Goal: Information Seeking & Learning: Learn about a topic

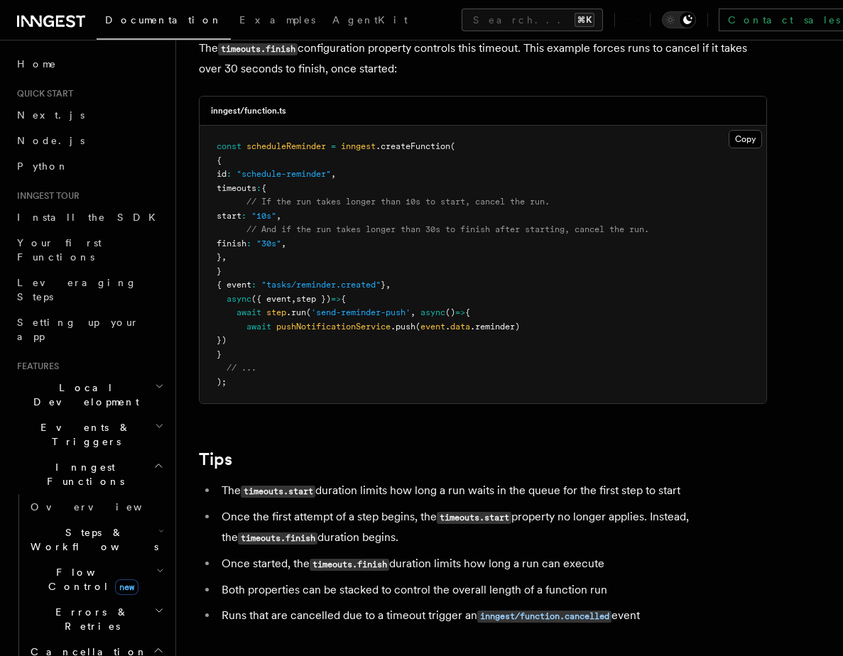
scroll to position [933, 0]
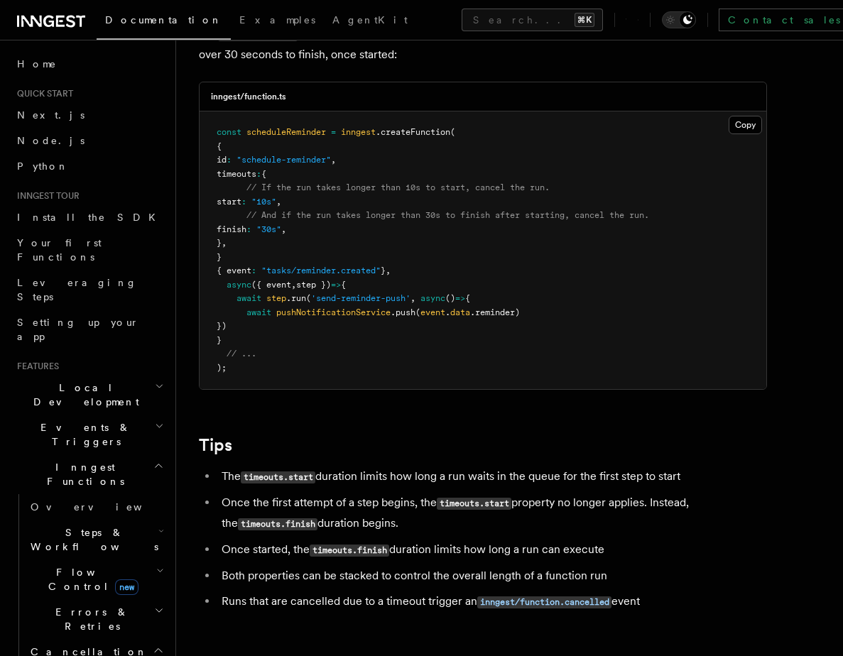
click at [289, 259] on pre "const scheduleReminder = inngest .createFunction ( { id : "schedule-reminder" ,…" at bounding box center [483, 251] width 567 height 278
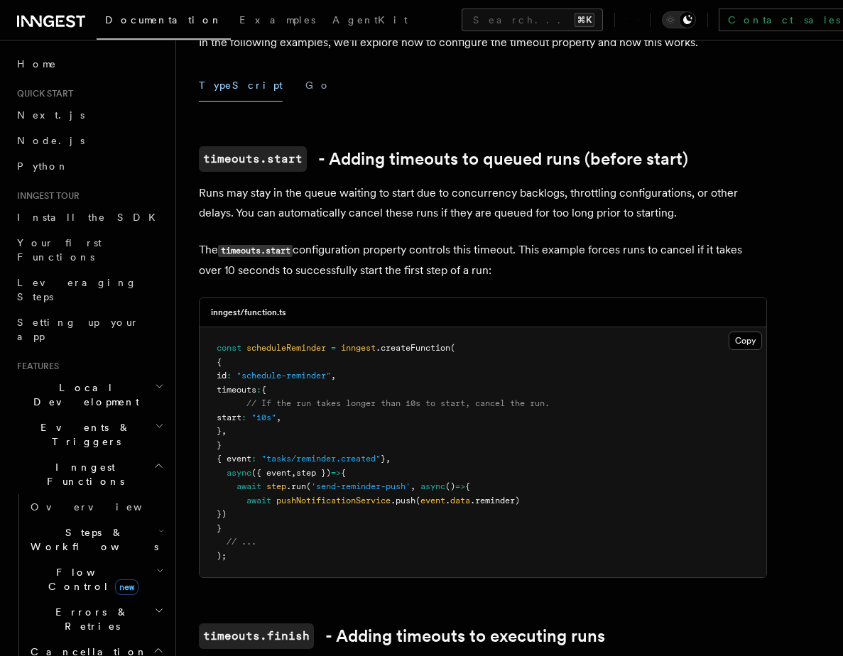
scroll to position [240, 0]
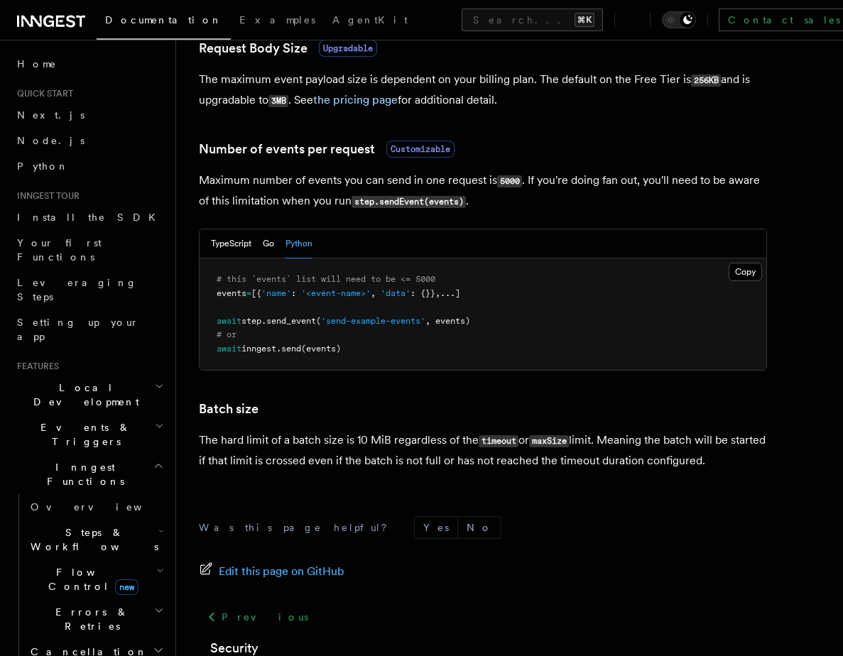
scroll to position [1255, 0]
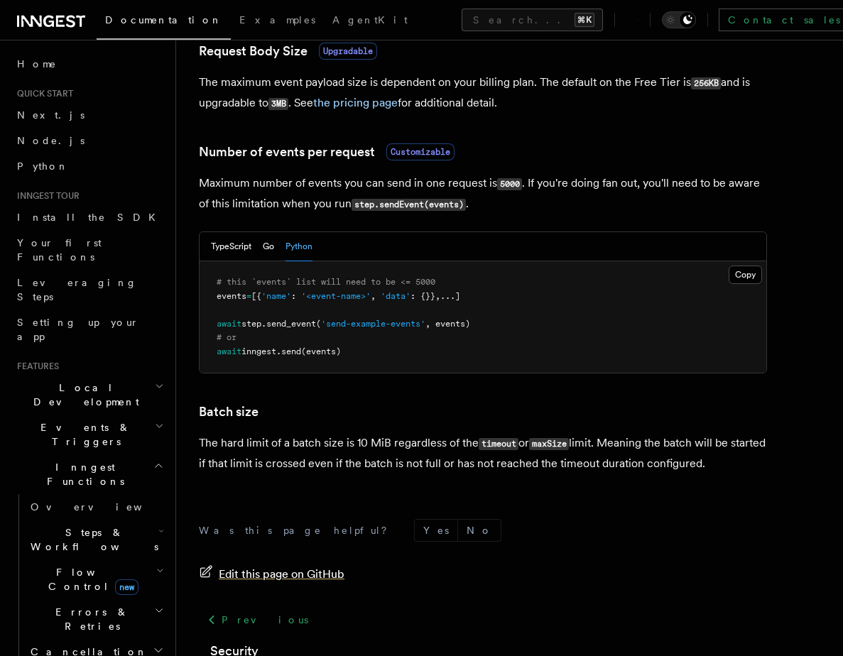
click at [258, 573] on span "Edit this page on GitHub" at bounding box center [282, 575] width 126 height 20
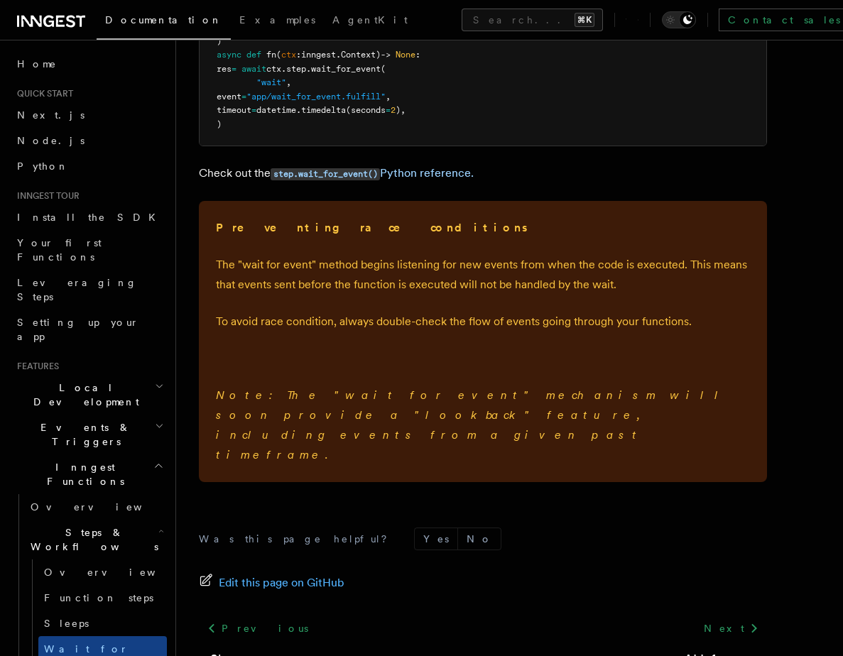
scroll to position [347, 0]
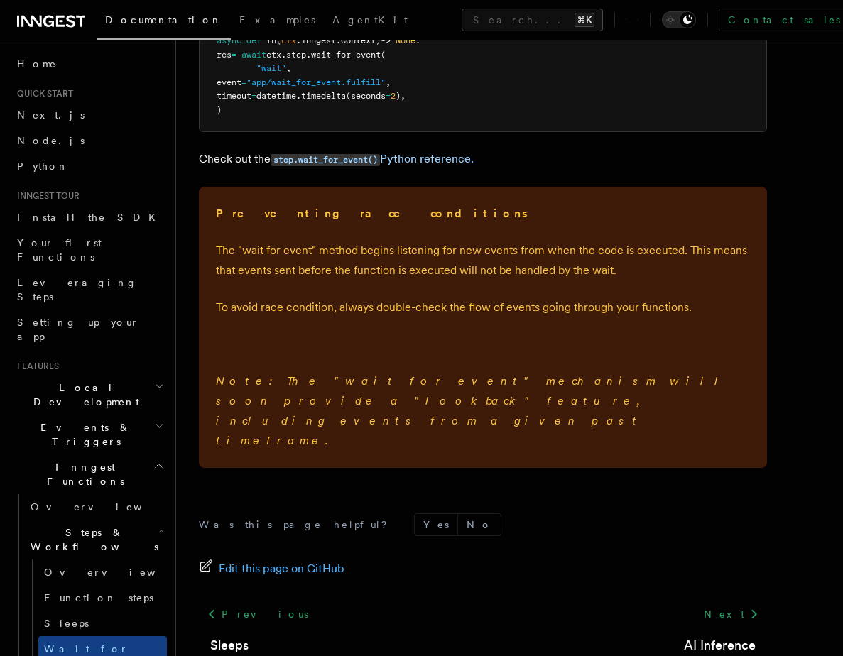
click at [193, 186] on div "Features Inngest Functions Steps & Workflows Wait for an Event One step method …" at bounding box center [509, 198] width 667 height 1091
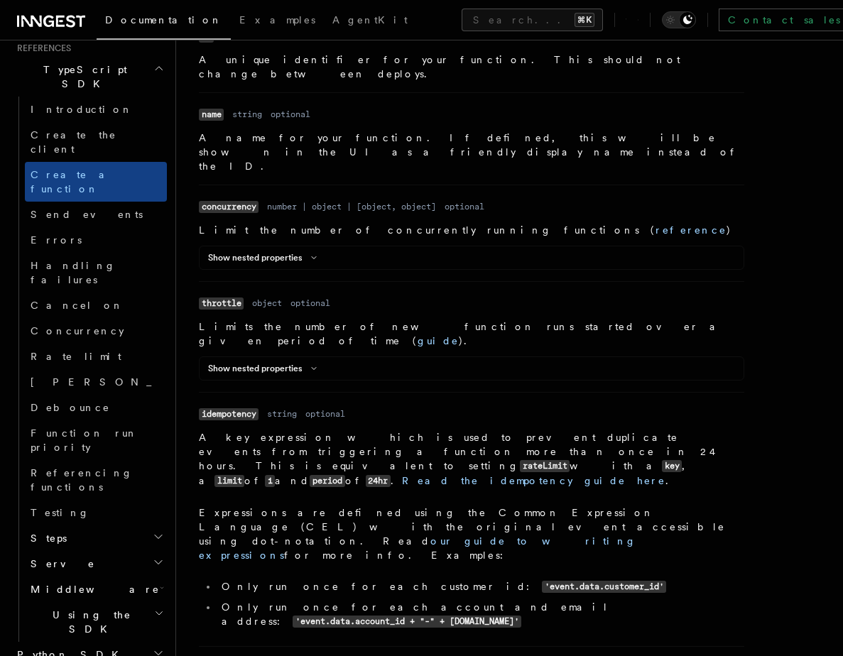
scroll to position [579, 0]
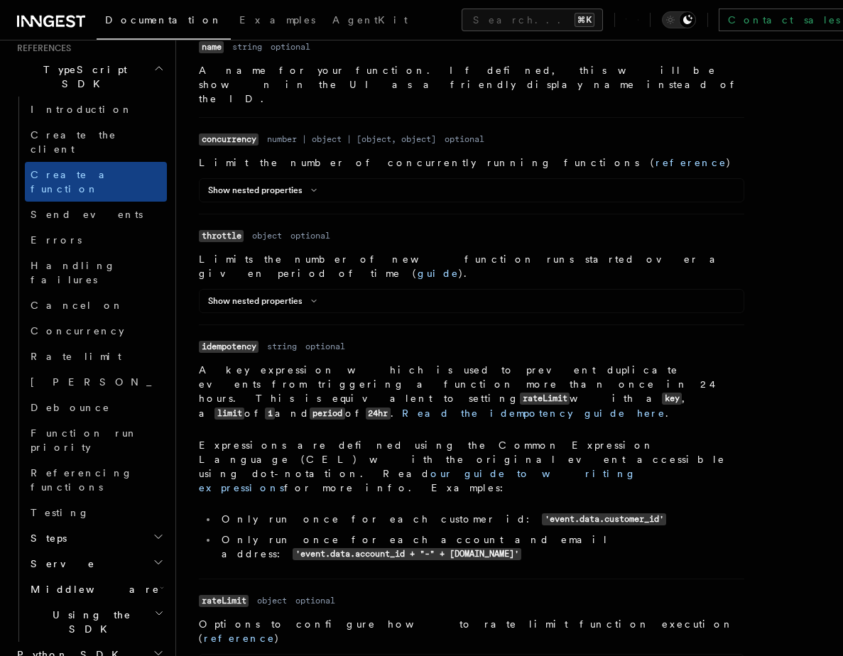
click at [45, 648] on span "Python SDK" at bounding box center [69, 655] width 116 height 14
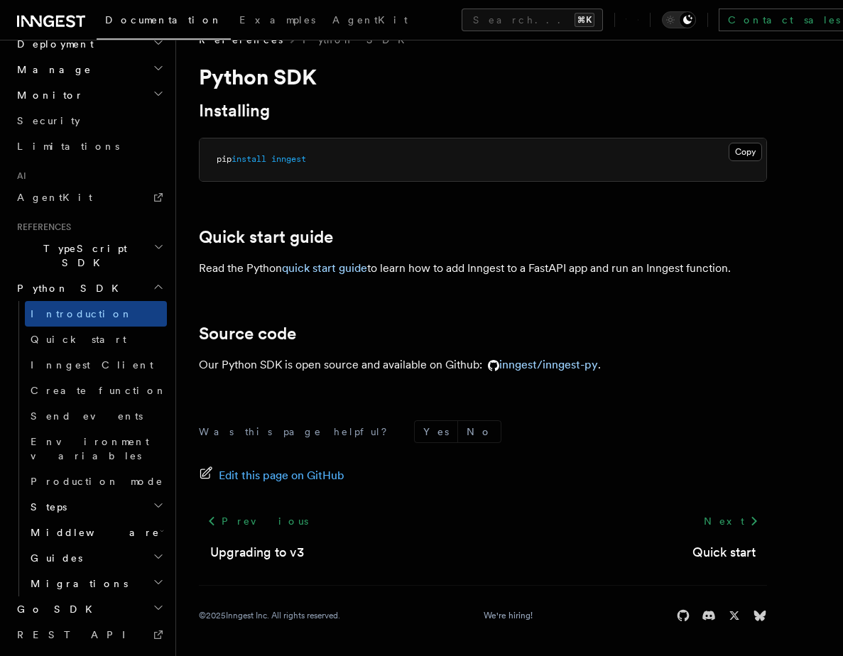
scroll to position [730, 0]
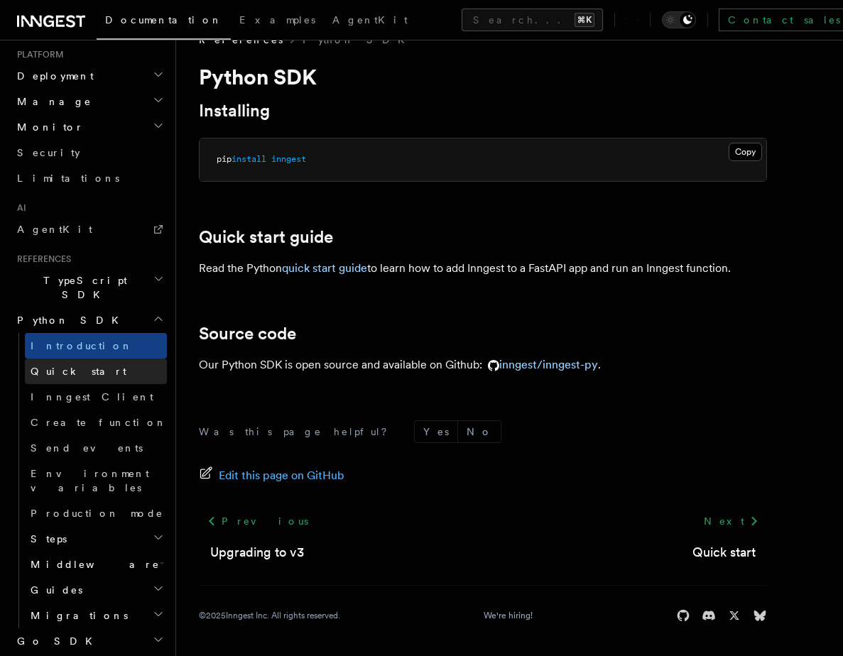
click at [74, 366] on span "Quick start" at bounding box center [79, 371] width 96 height 11
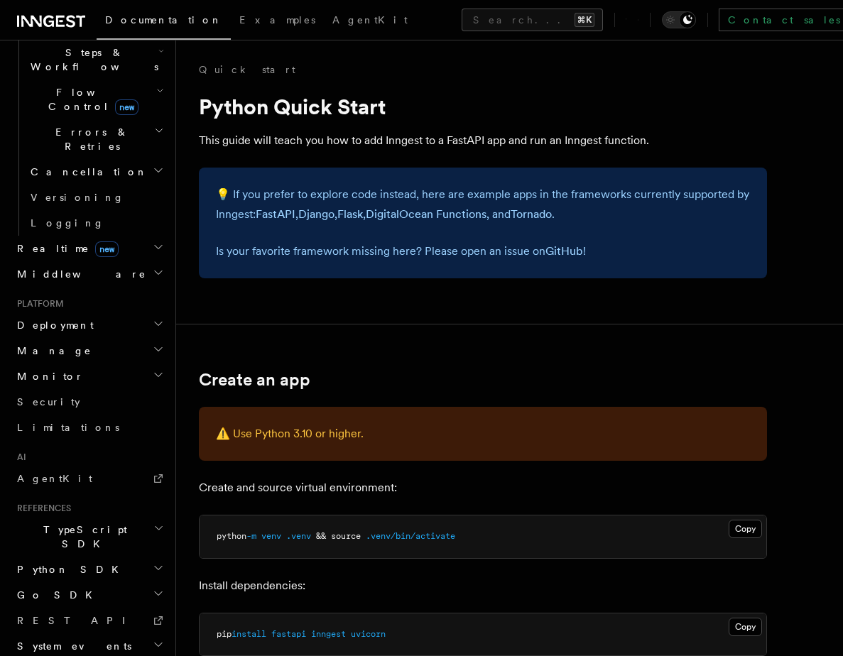
scroll to position [480, 0]
click at [69, 563] on span "Python SDK" at bounding box center [69, 570] width 116 height 14
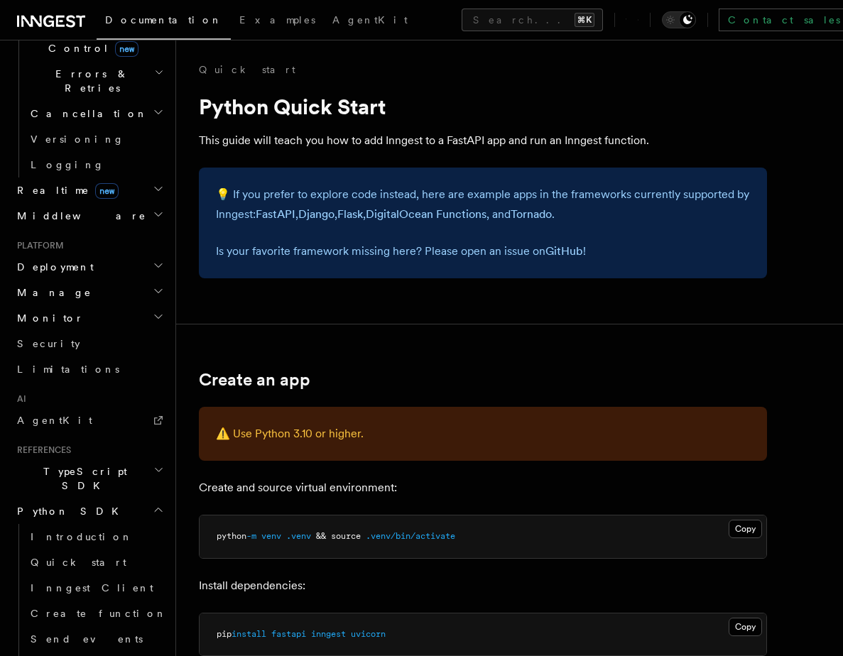
scroll to position [587, 0]
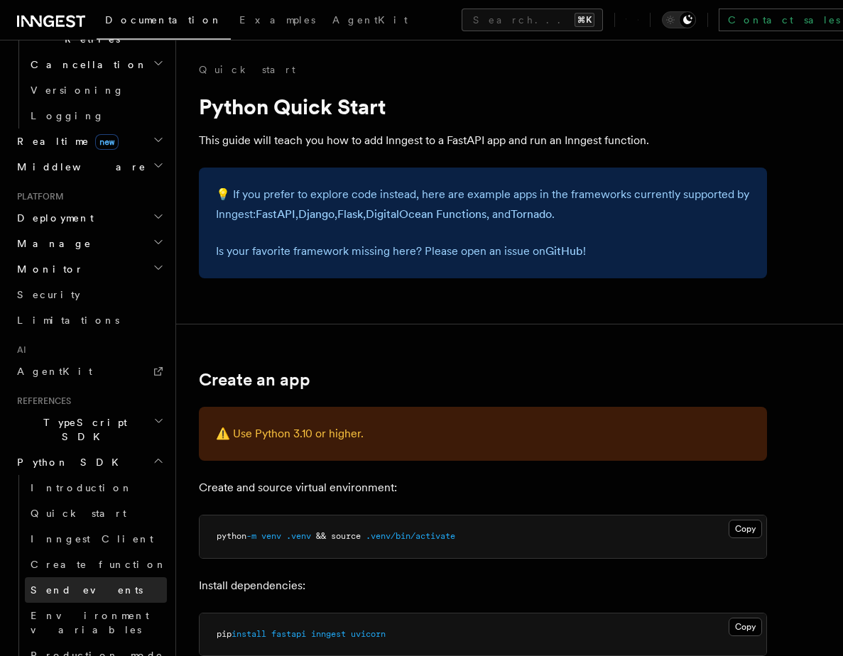
click at [64, 585] on span "Send events" at bounding box center [87, 590] width 112 height 11
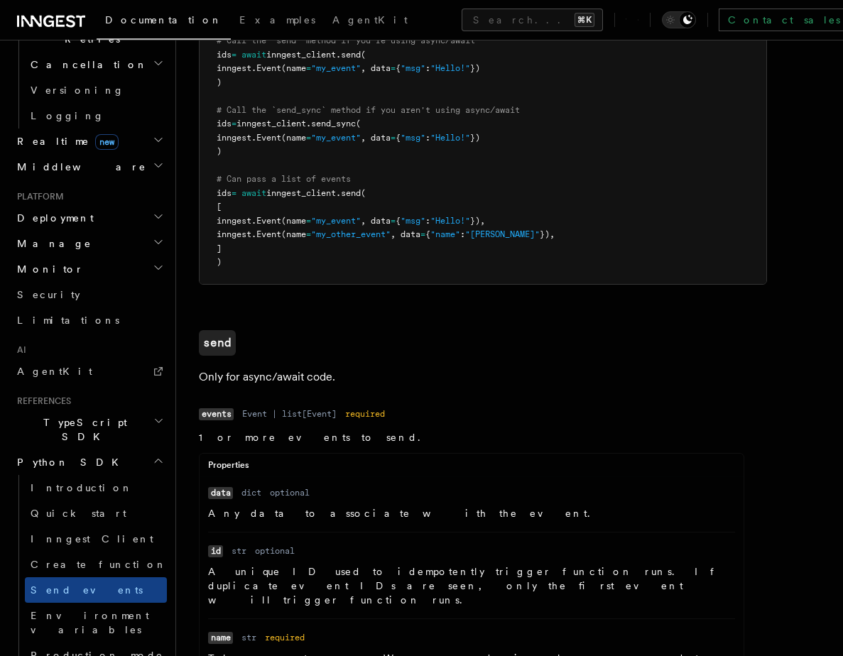
scroll to position [308, 0]
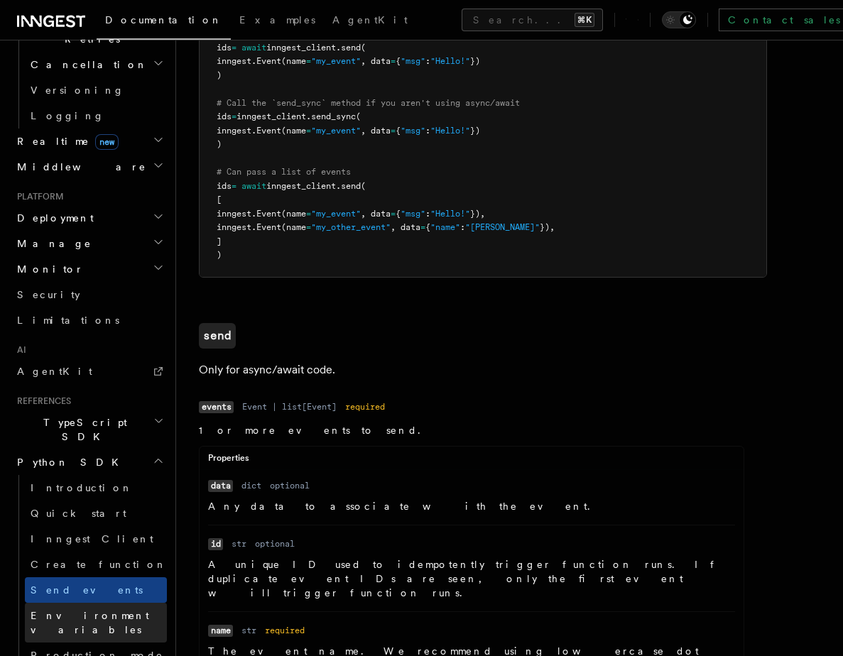
click at [72, 610] on span "Environment variables" at bounding box center [90, 623] width 119 height 26
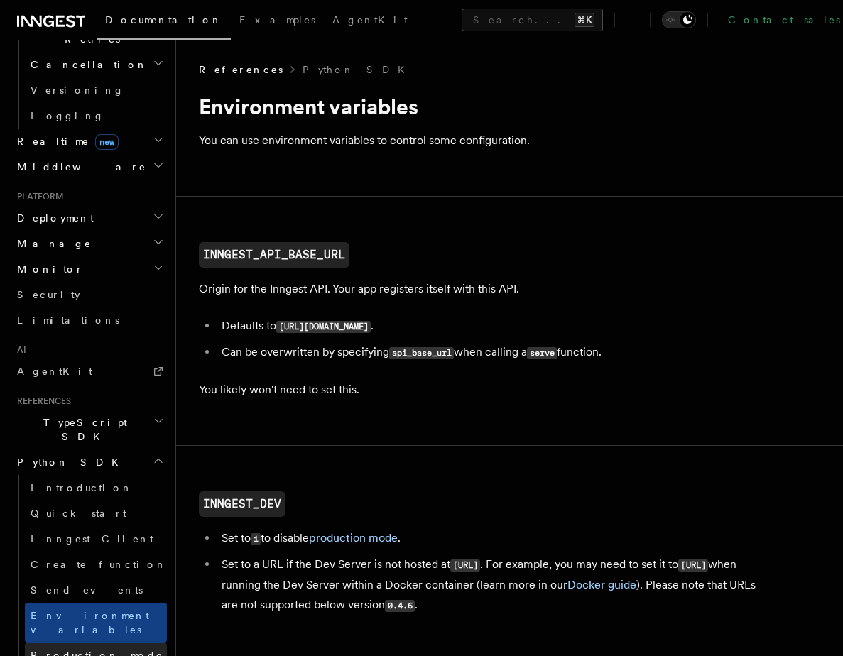
click at [67, 649] on span "Production mode" at bounding box center [97, 656] width 133 height 14
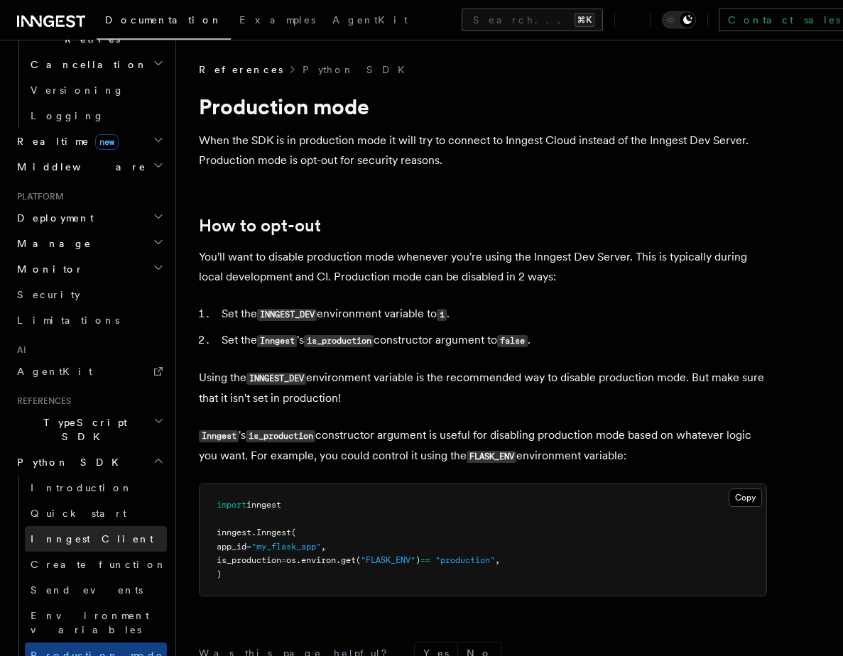
click at [68, 526] on link "Inngest Client" at bounding box center [96, 539] width 142 height 26
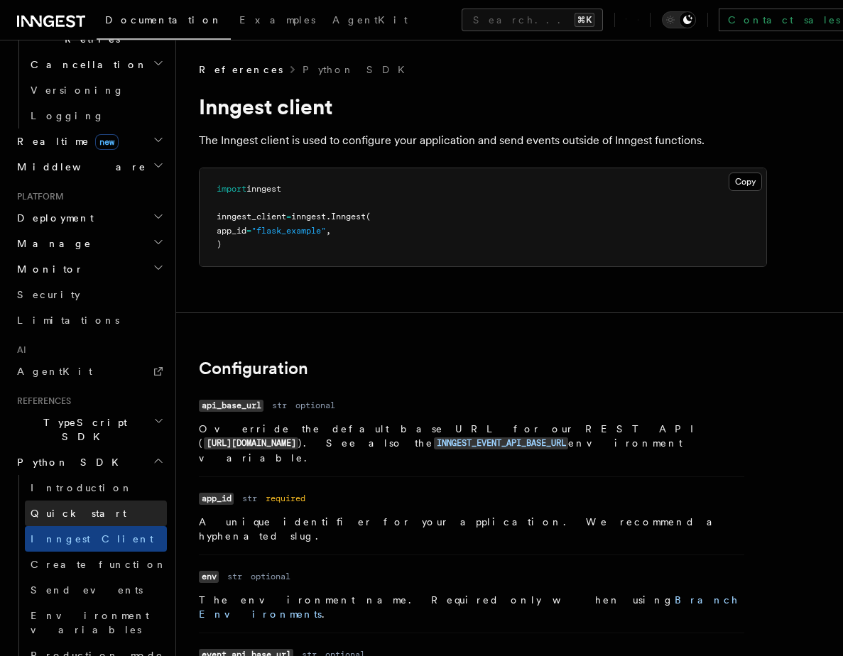
click at [66, 508] on span "Quick start" at bounding box center [79, 513] width 96 height 11
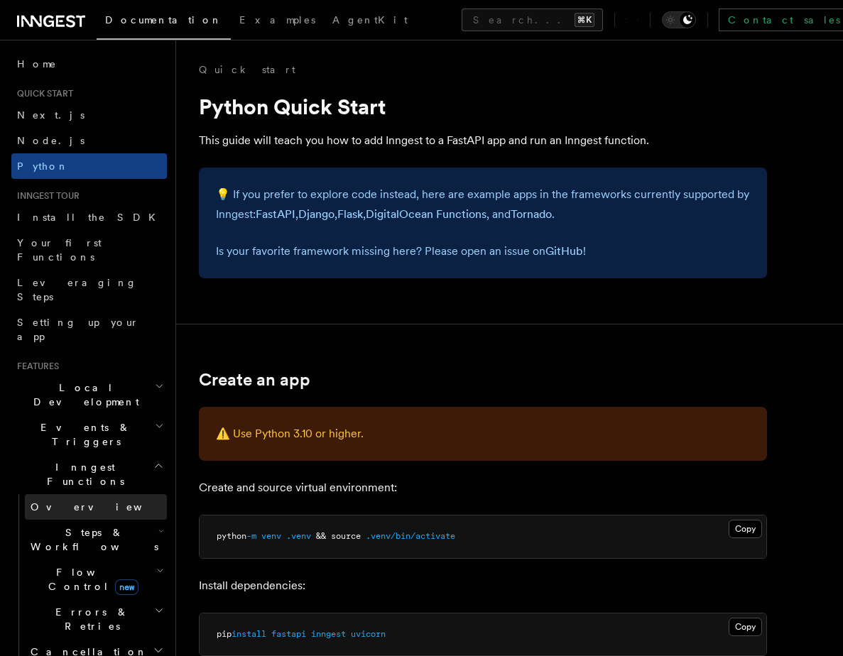
click at [65, 501] on span "Overview" at bounding box center [104, 506] width 146 height 11
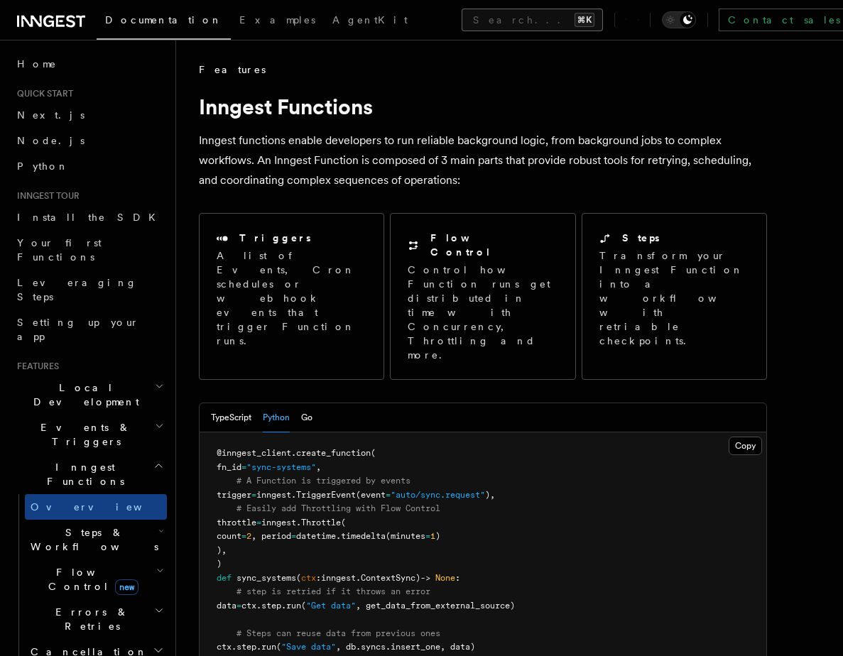
click at [462, 23] on button "Search... ⌘K" at bounding box center [532, 20] width 141 height 23
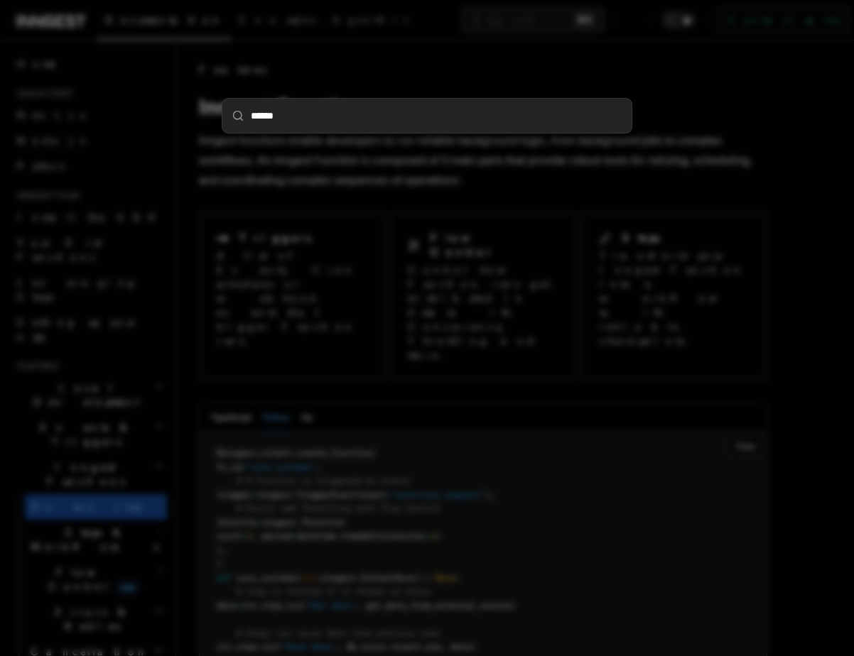
type input "*******"
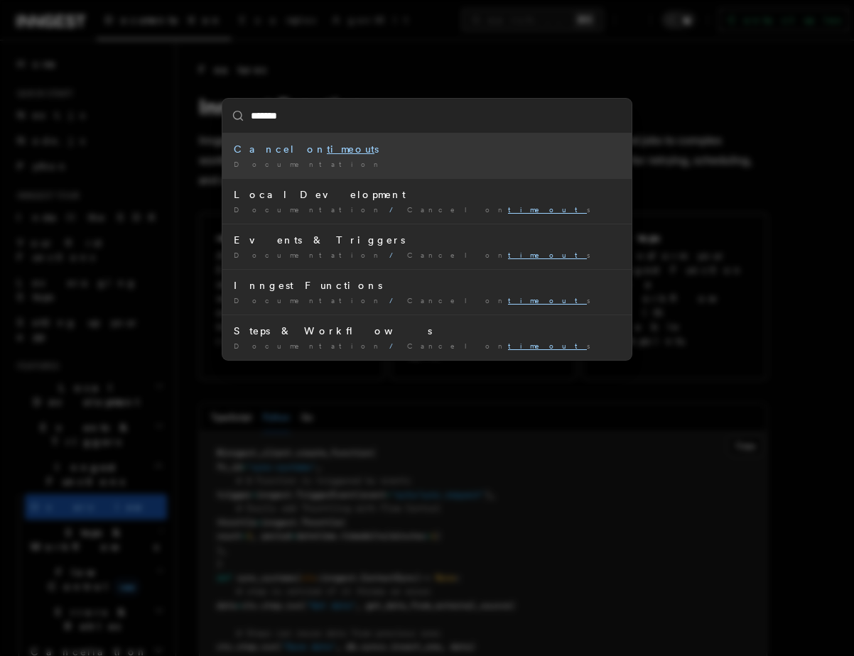
click at [269, 143] on div "Cancel on timeout s" at bounding box center [427, 149] width 386 height 14
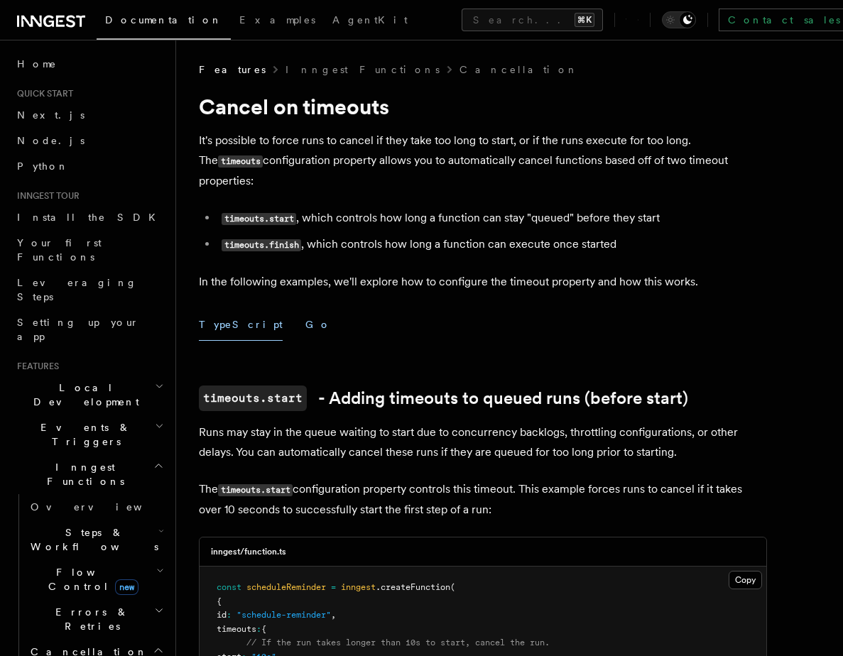
click at [305, 309] on button "Go" at bounding box center [318, 325] width 26 height 32
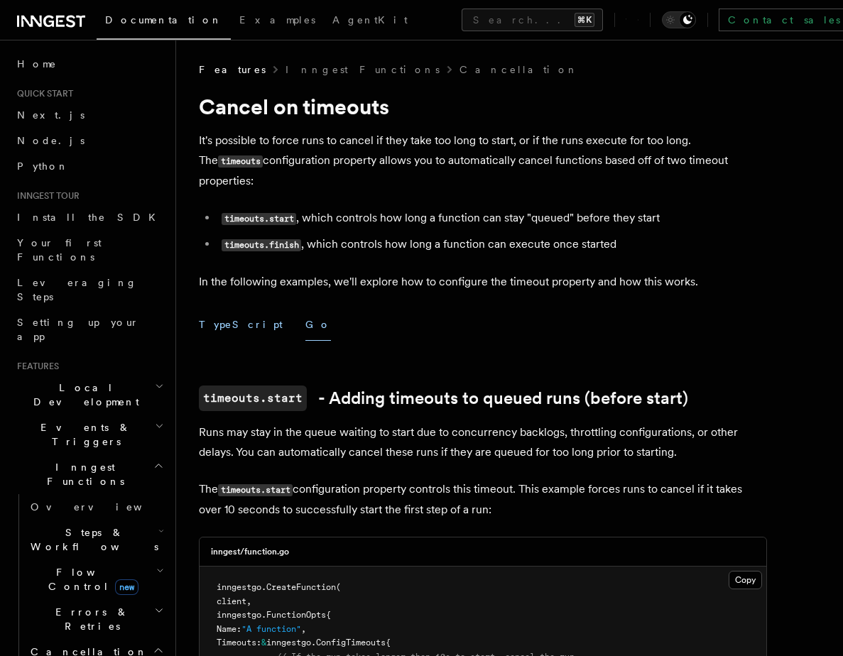
click at [232, 313] on button "TypeScript" at bounding box center [241, 325] width 84 height 32
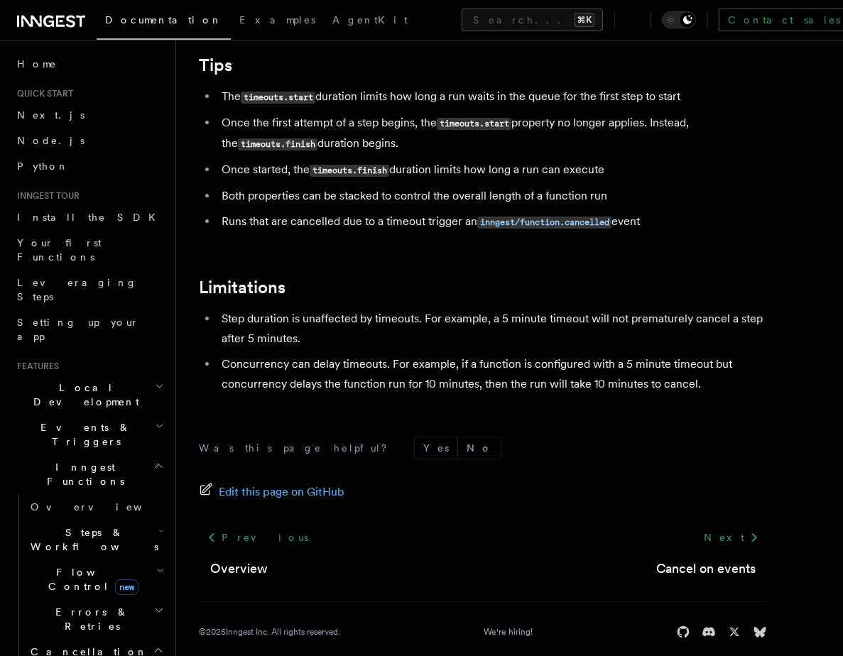
scroll to position [1313, 0]
